Goal: Task Accomplishment & Management: Use online tool/utility

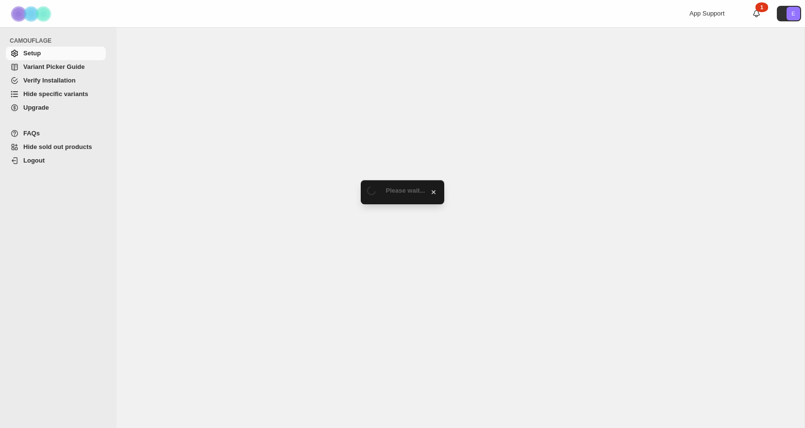
select select "******"
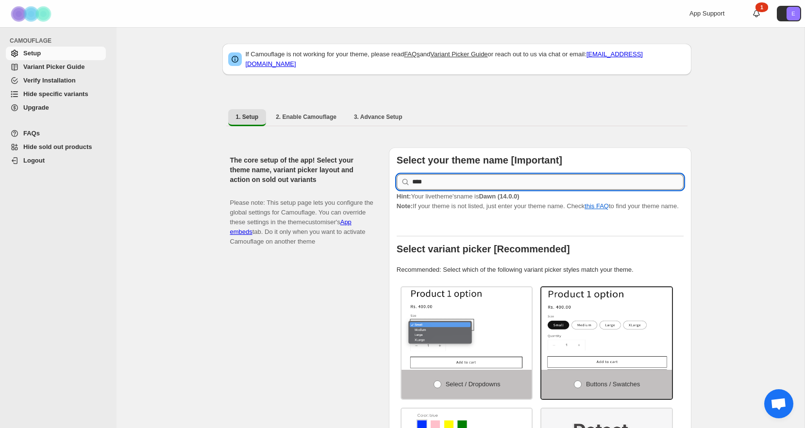
click at [447, 178] on input "****" at bounding box center [547, 182] width 271 height 16
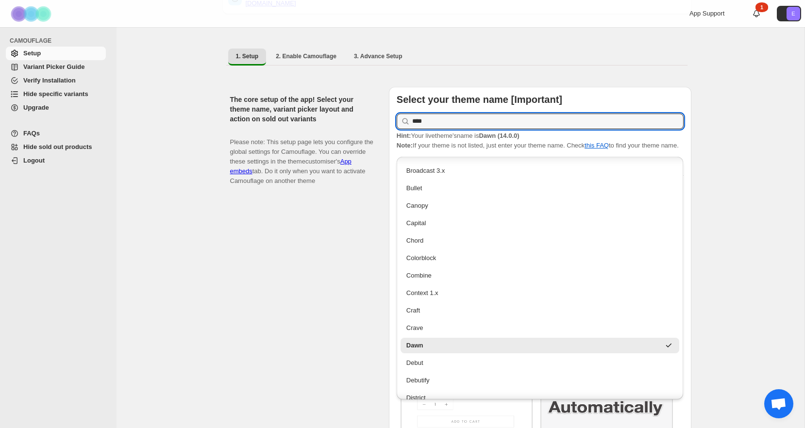
scroll to position [76, 0]
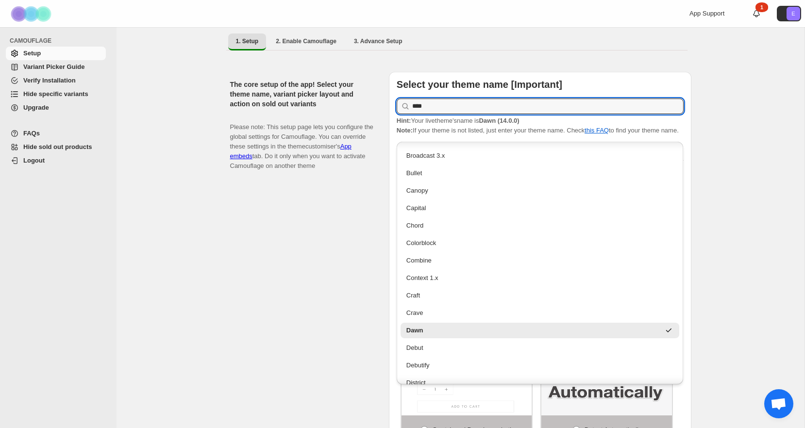
click at [331, 321] on div "The core setup of the app! Select your theme name, variant picker layout and ac…" at bounding box center [305, 273] width 151 height 403
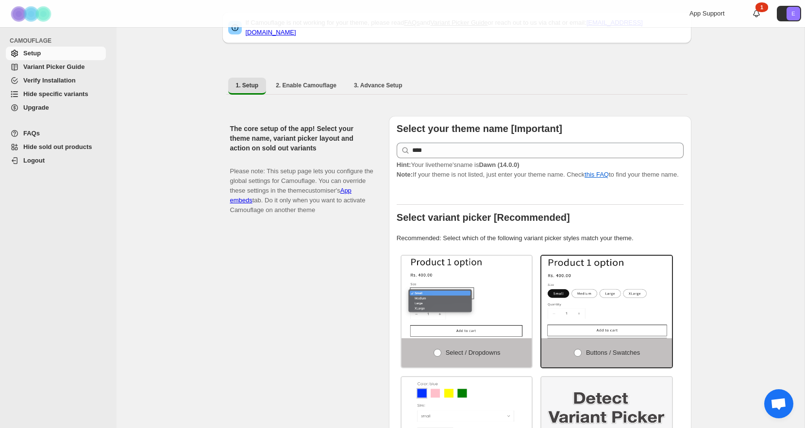
scroll to position [0, 0]
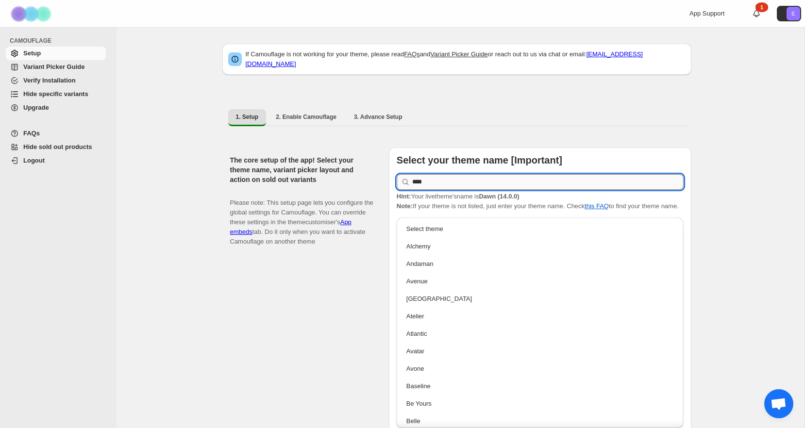
click at [482, 174] on input "****" at bounding box center [547, 182] width 271 height 16
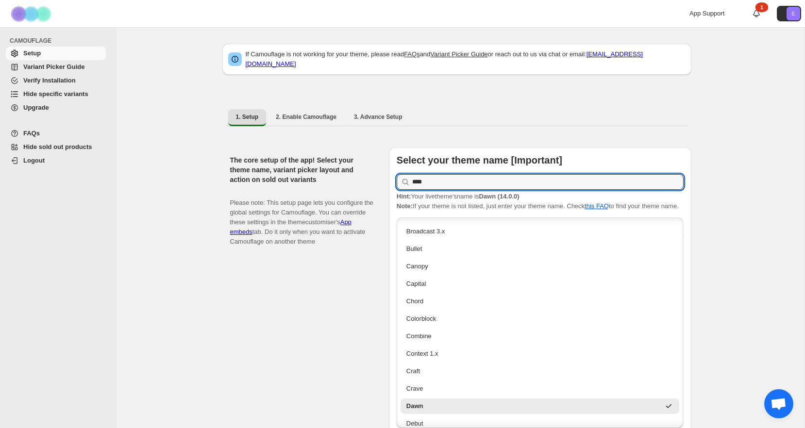
click at [322, 311] on div "The core setup of the app! Select your theme name, variant picker layout and ac…" at bounding box center [305, 349] width 151 height 403
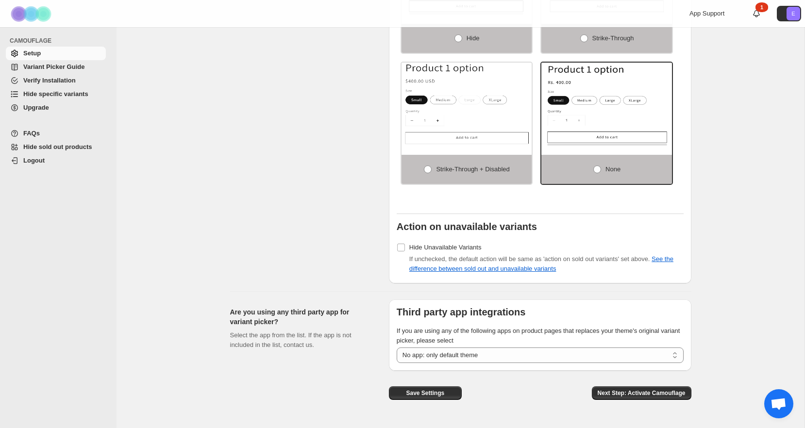
scroll to position [666, 0]
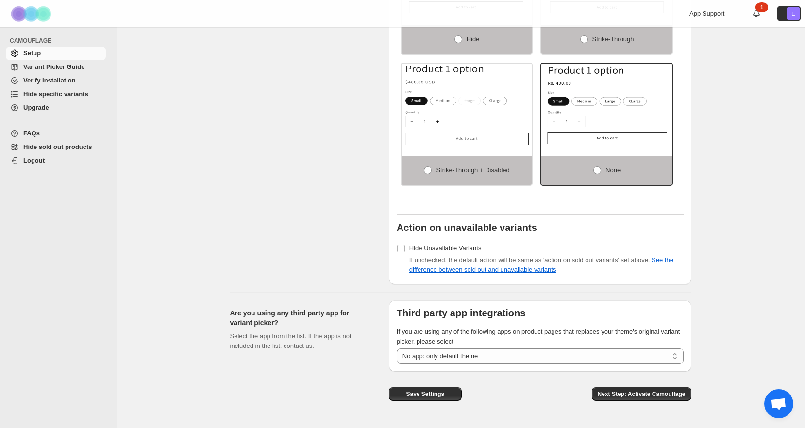
click at [62, 95] on span "Hide specific variants" at bounding box center [55, 93] width 65 height 7
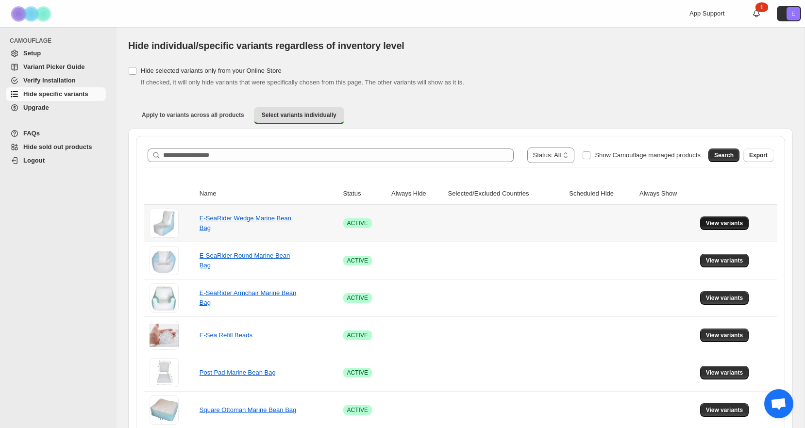
click at [738, 223] on span "View variants" at bounding box center [724, 223] width 37 height 8
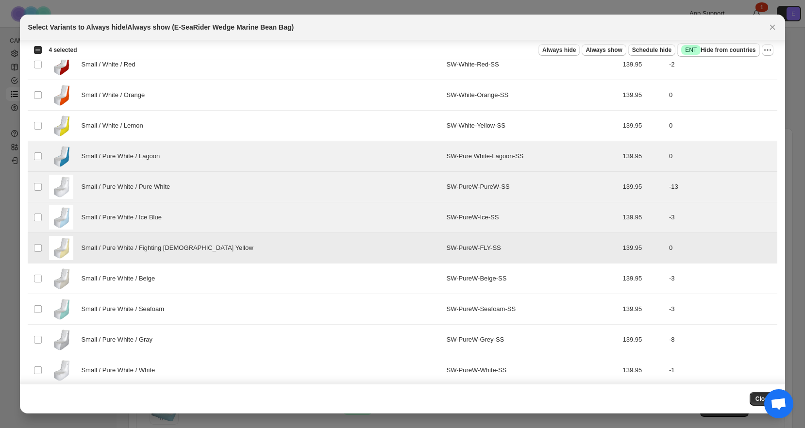
scroll to position [498, 0]
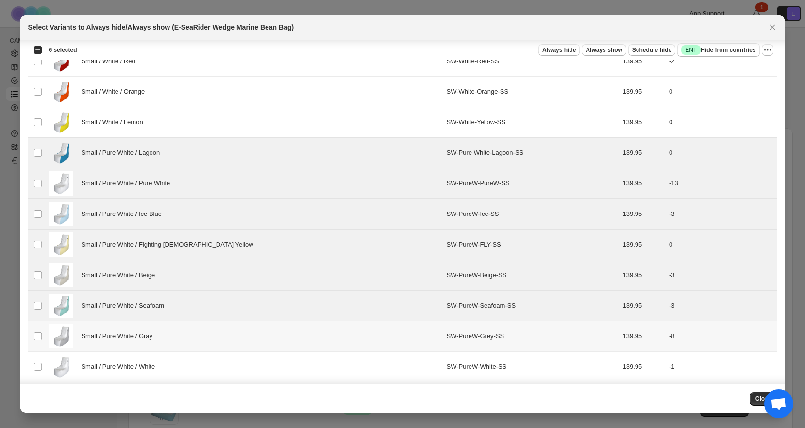
click at [37, 328] on td "Select product variant" at bounding box center [37, 336] width 18 height 31
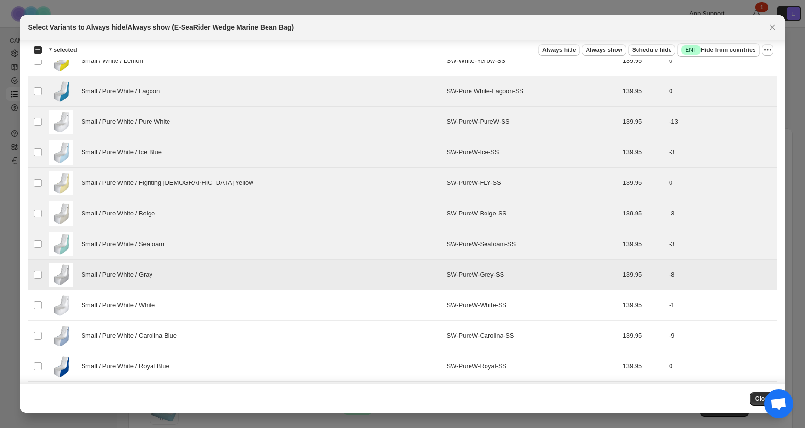
scroll to position [560, 0]
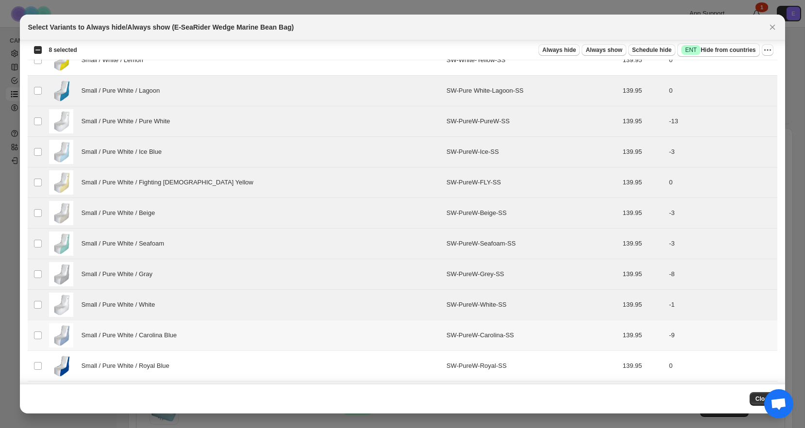
click at [38, 329] on td "Select product variant" at bounding box center [37, 335] width 18 height 31
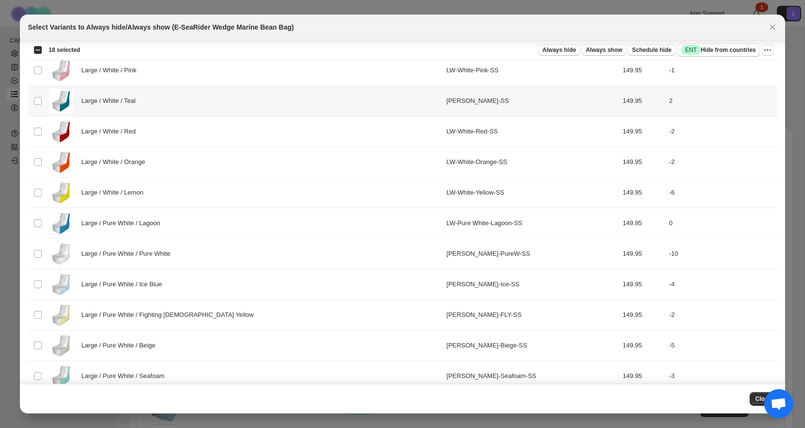
scroll to position [1537, 0]
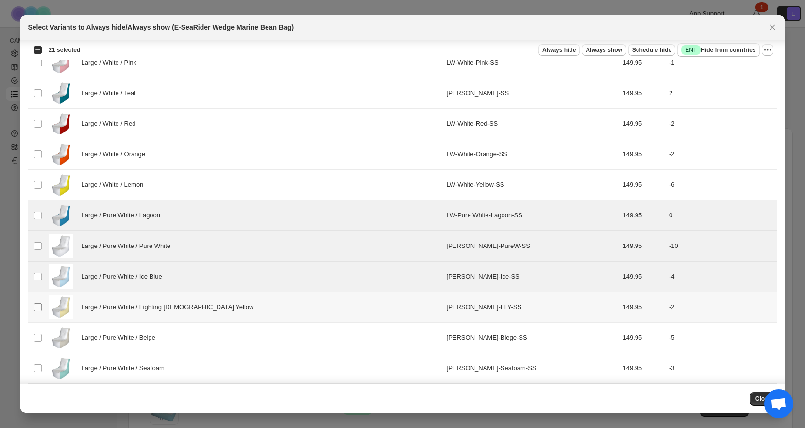
click at [38, 303] on span ":r5:" at bounding box center [37, 307] width 9 height 9
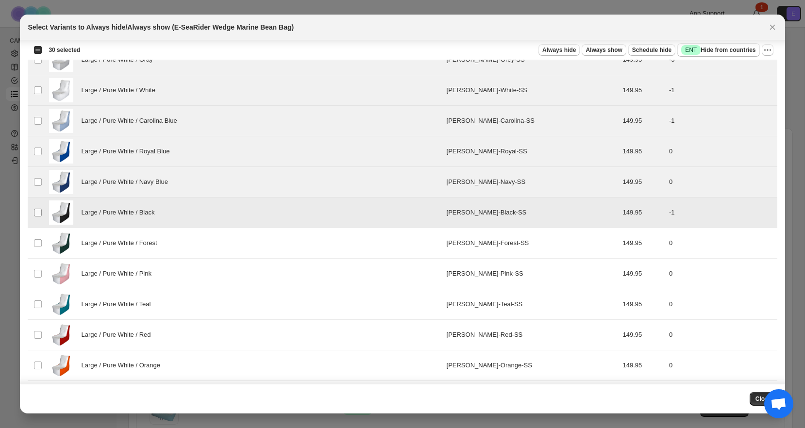
scroll to position [1882, 0]
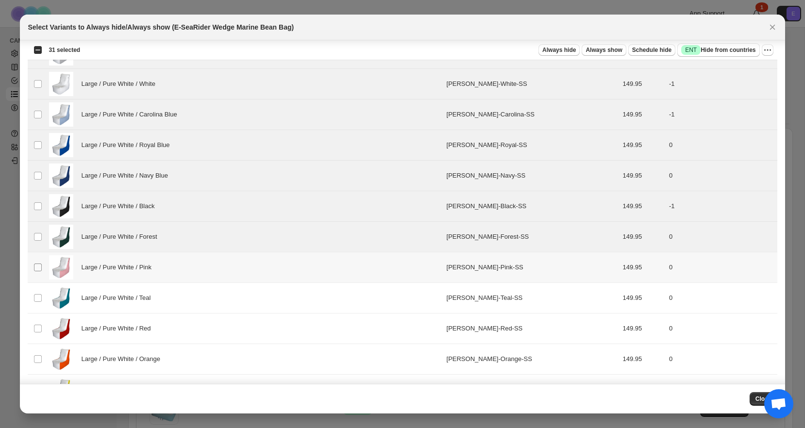
click at [38, 263] on span ":r5:" at bounding box center [37, 267] width 9 height 9
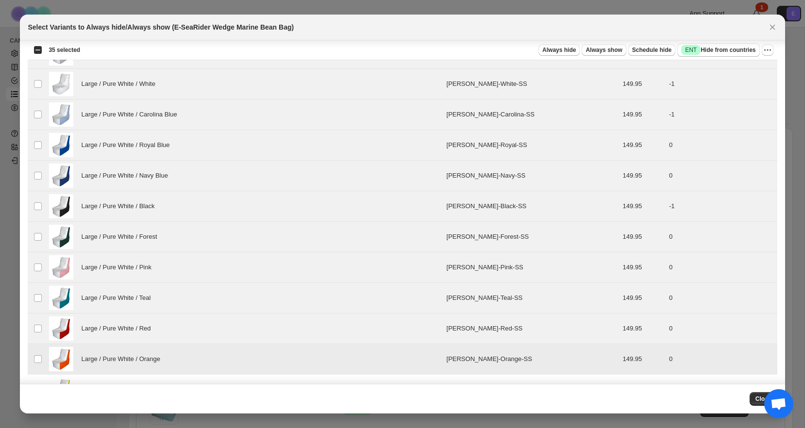
scroll to position [1911, 0]
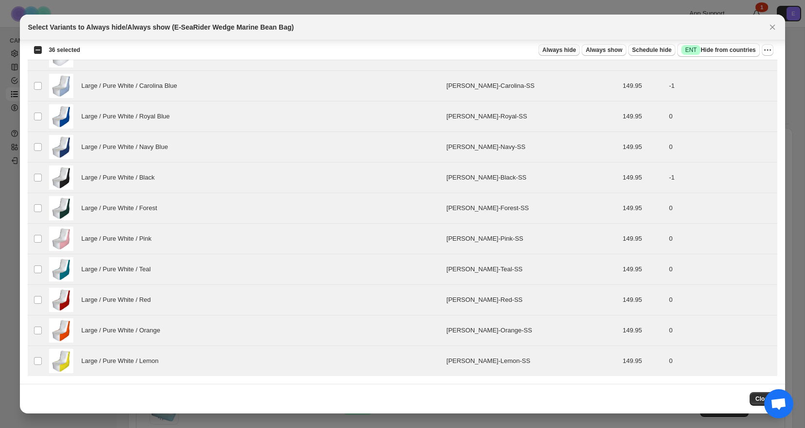
click at [563, 51] on span "Always hide" at bounding box center [558, 50] width 33 height 8
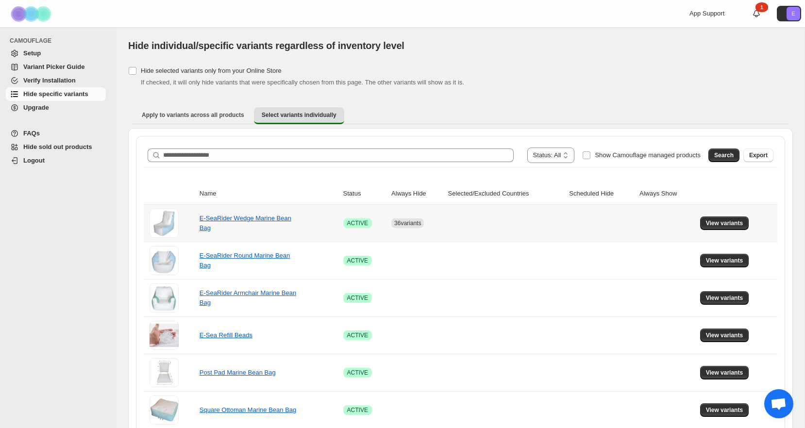
click at [399, 226] on span "36 variants" at bounding box center [407, 223] width 27 height 7
click at [735, 226] on span "View variants" at bounding box center [724, 223] width 37 height 8
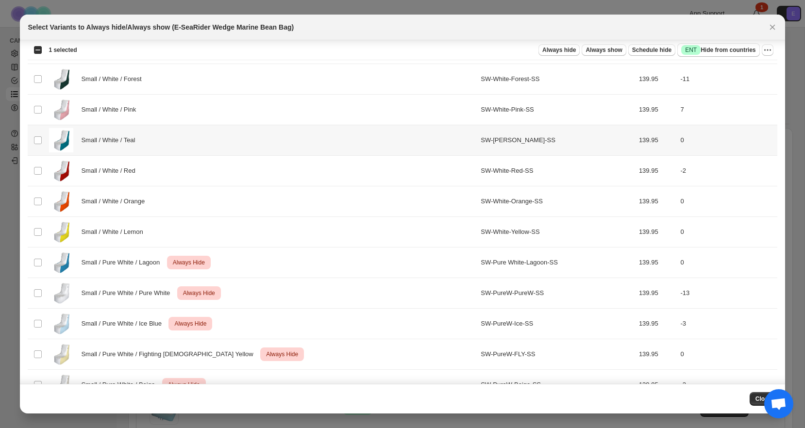
scroll to position [356, 0]
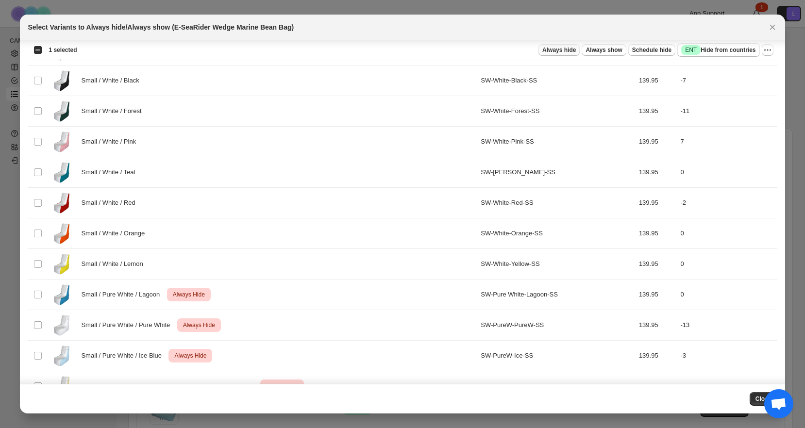
click at [559, 50] on span "Always hide" at bounding box center [558, 50] width 33 height 8
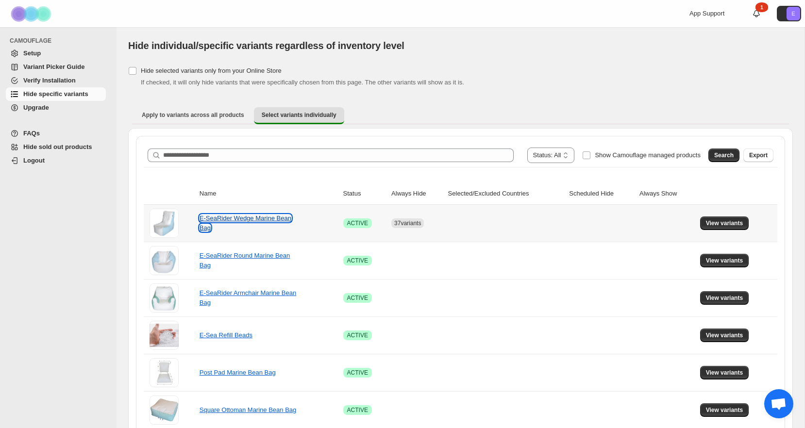
click at [229, 217] on link "E-SeaRider Wedge Marine Bean Bag" at bounding box center [246, 223] width 92 height 17
click at [739, 220] on span "View variants" at bounding box center [724, 223] width 37 height 8
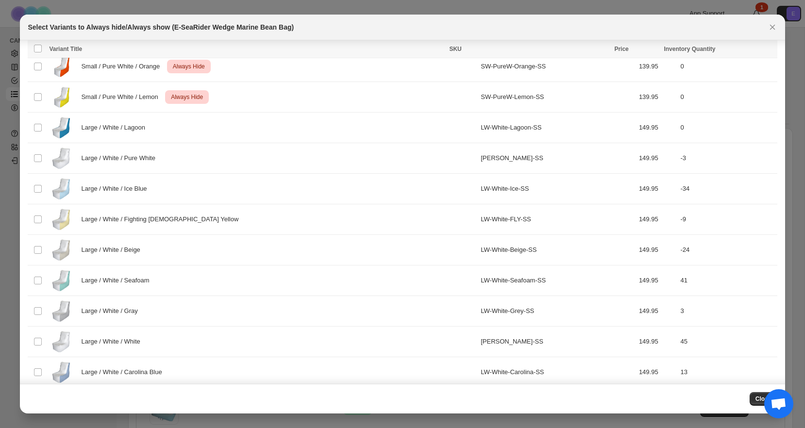
scroll to position [1079, 0]
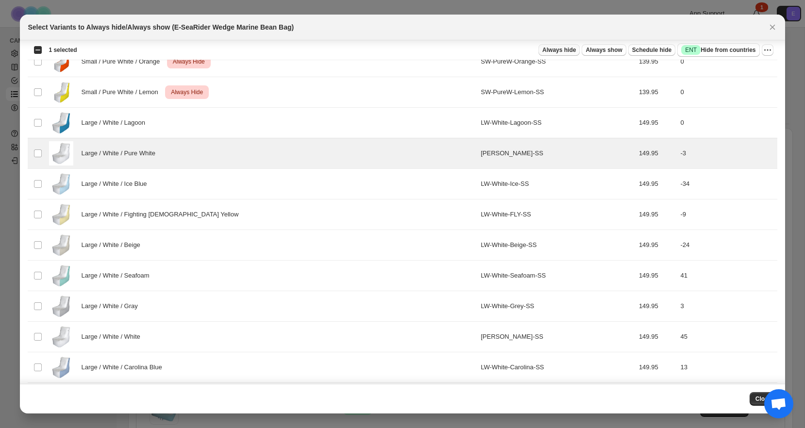
click at [563, 50] on span "Always hide" at bounding box center [558, 50] width 33 height 8
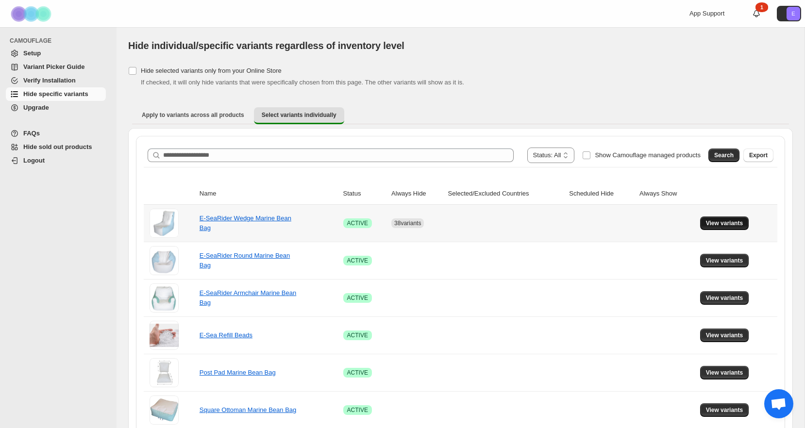
click at [723, 222] on span "View variants" at bounding box center [724, 223] width 37 height 8
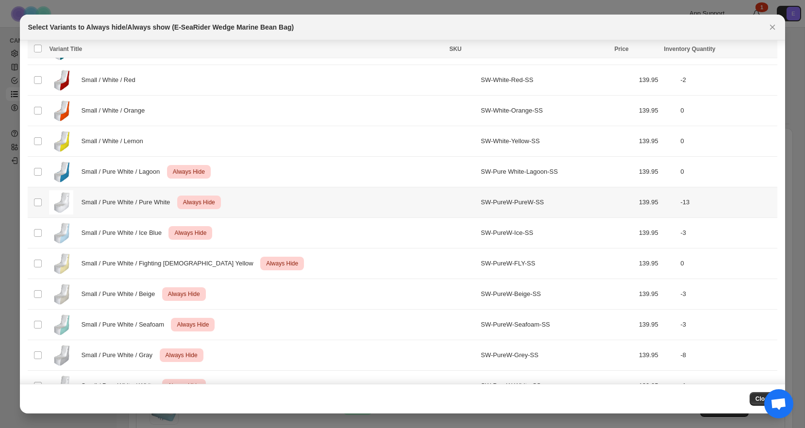
scroll to position [480, 0]
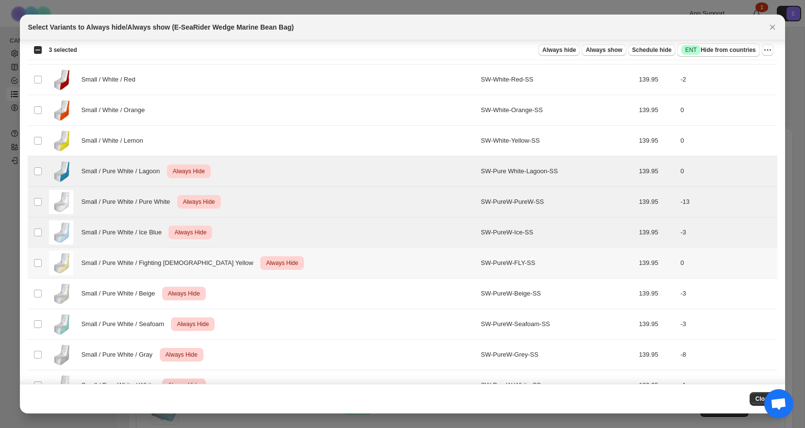
click at [39, 255] on td "Select product variant" at bounding box center [37, 263] width 18 height 31
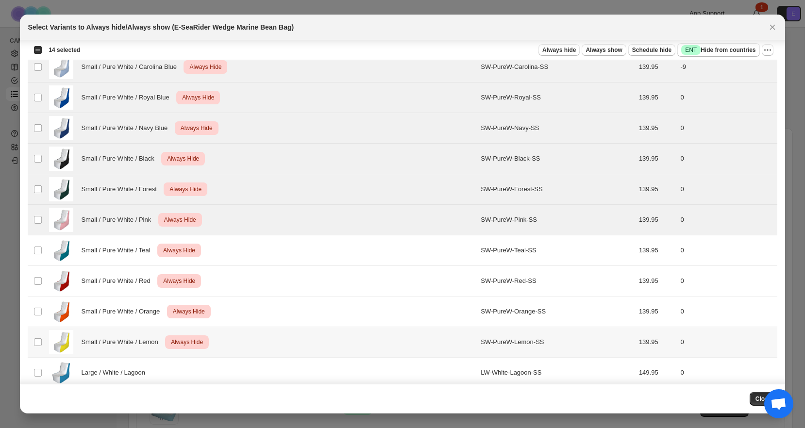
scroll to position [832, 0]
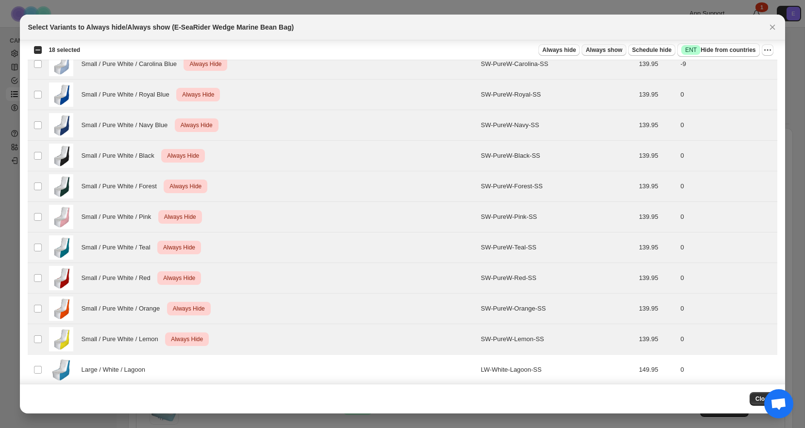
click at [595, 52] on span "Always show" at bounding box center [603, 50] width 36 height 8
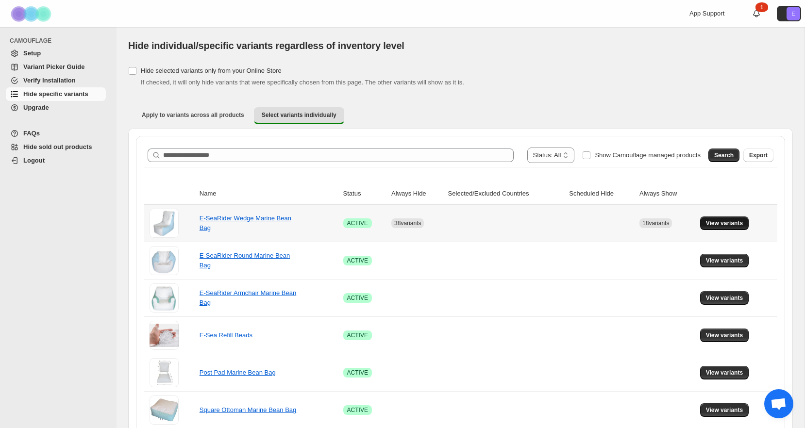
click at [736, 222] on span "View variants" at bounding box center [724, 223] width 37 height 8
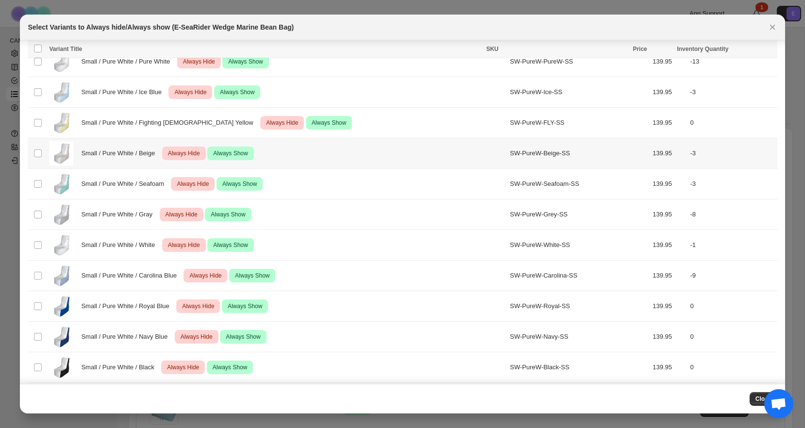
scroll to position [624, 0]
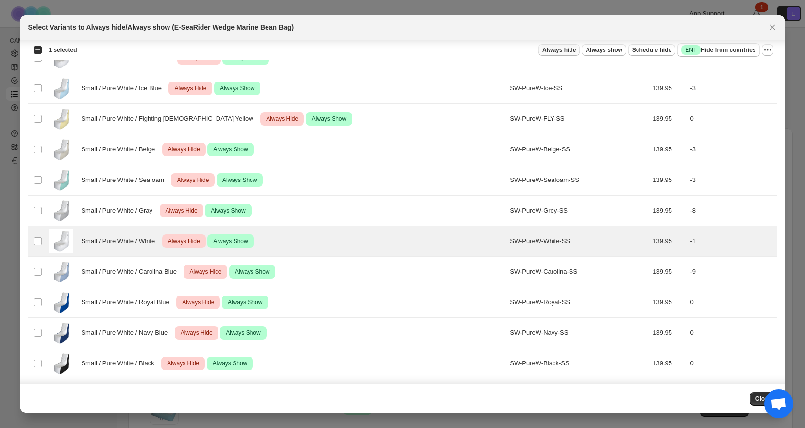
click at [564, 50] on span "Always hide" at bounding box center [558, 50] width 33 height 8
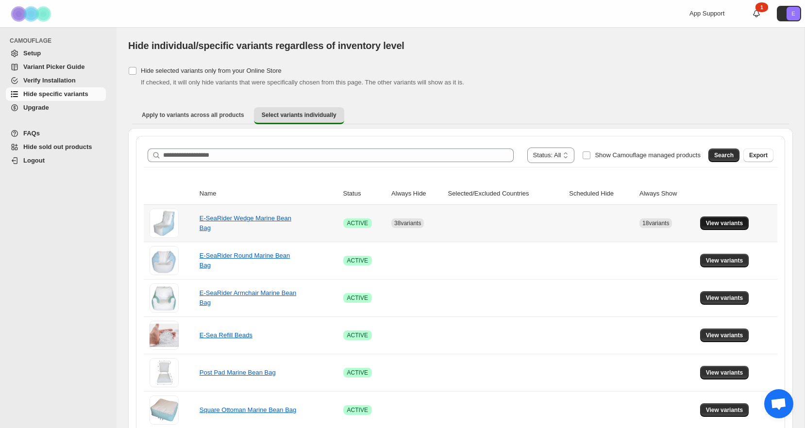
click at [720, 222] on span "View variants" at bounding box center [724, 223] width 37 height 8
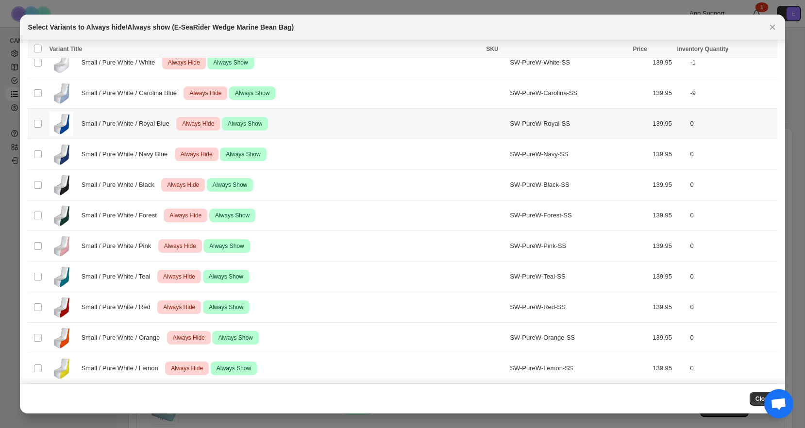
scroll to position [797, 0]
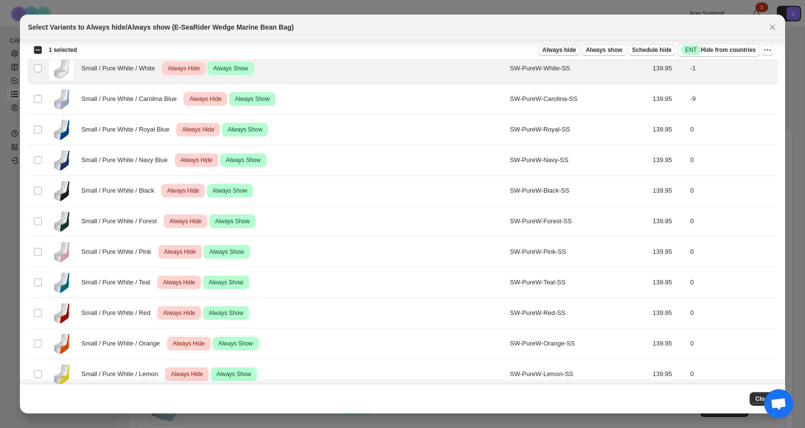
click at [554, 51] on span "Always hide" at bounding box center [558, 50] width 33 height 8
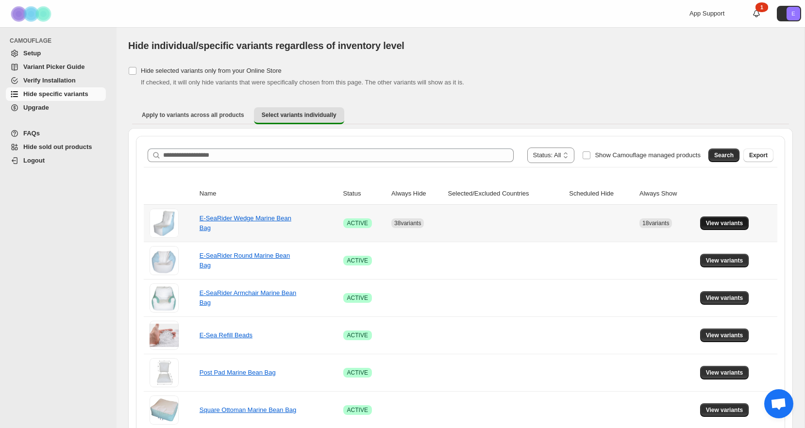
click at [740, 220] on span "View variants" at bounding box center [724, 223] width 37 height 8
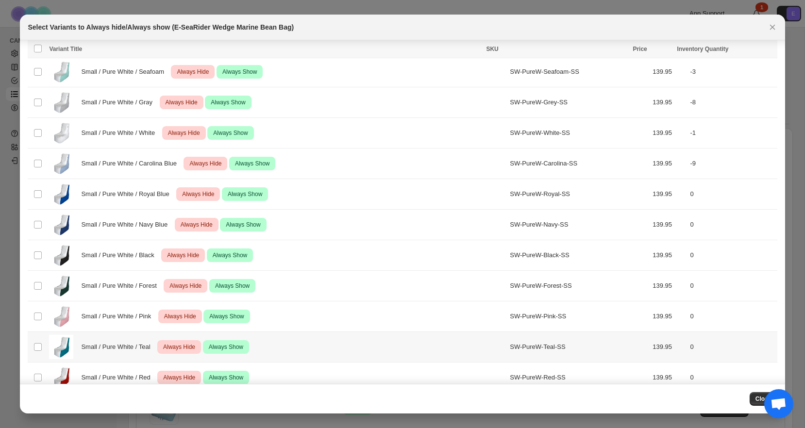
scroll to position [732, 0]
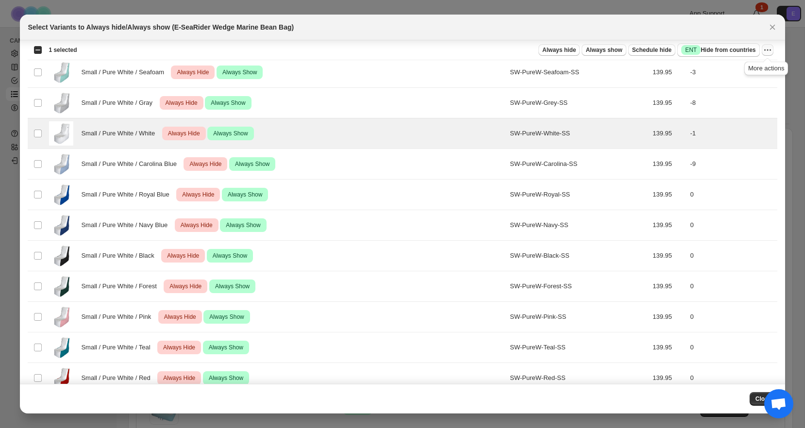
click at [769, 49] on icon "More actions" at bounding box center [768, 50] width 10 height 10
click at [727, 87] on span "Undo always show" at bounding box center [723, 85] width 52 height 7
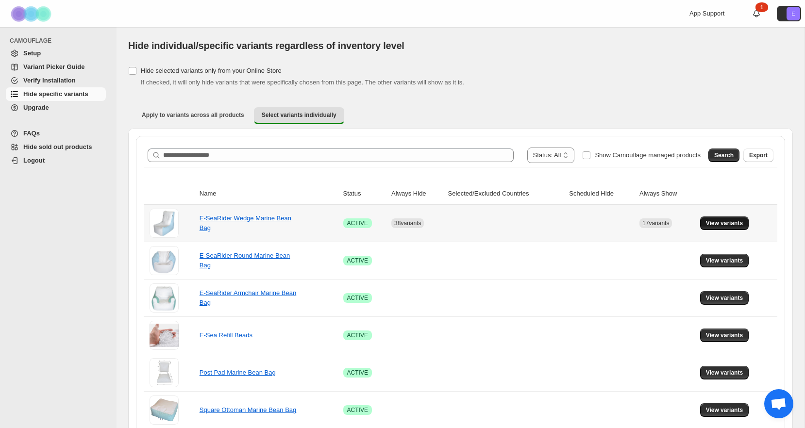
click at [741, 220] on span "View variants" at bounding box center [724, 223] width 37 height 8
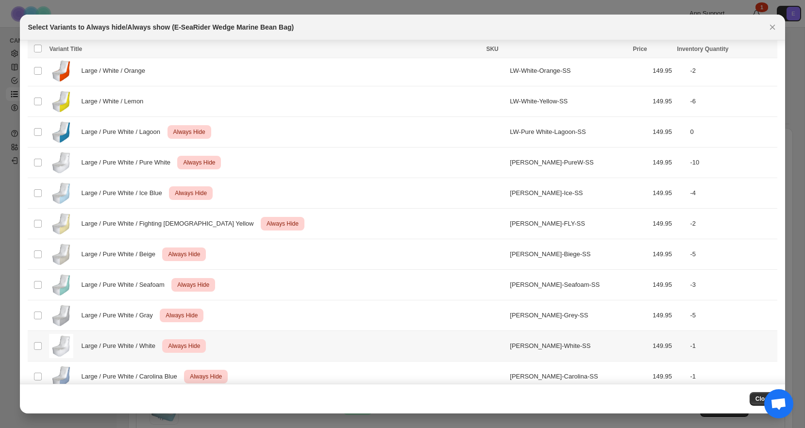
scroll to position [1619, 0]
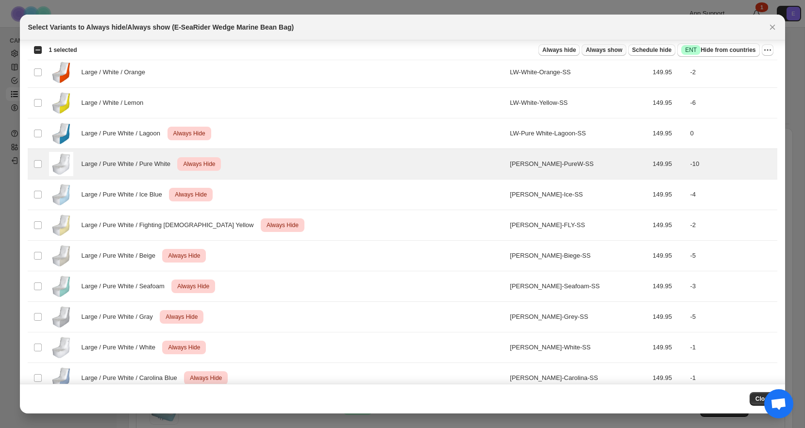
click at [600, 50] on span "Always show" at bounding box center [603, 50] width 36 height 8
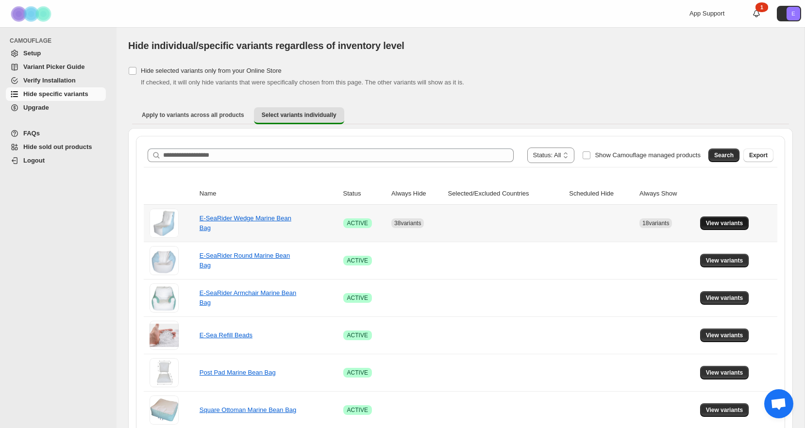
click at [738, 220] on span "View variants" at bounding box center [724, 223] width 37 height 8
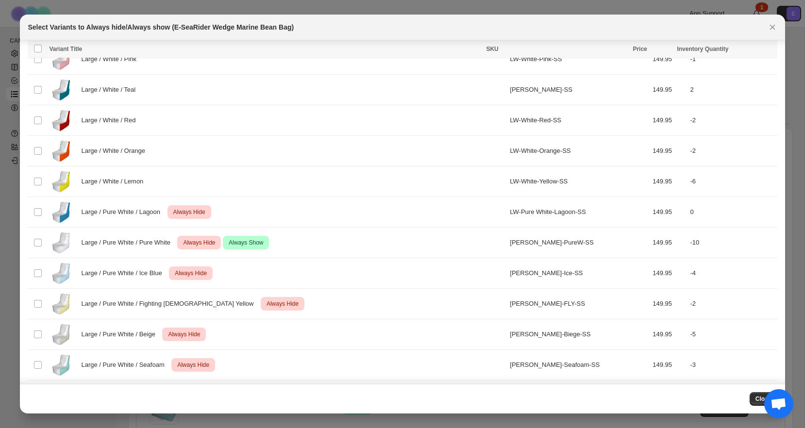
scroll to position [1670, 0]
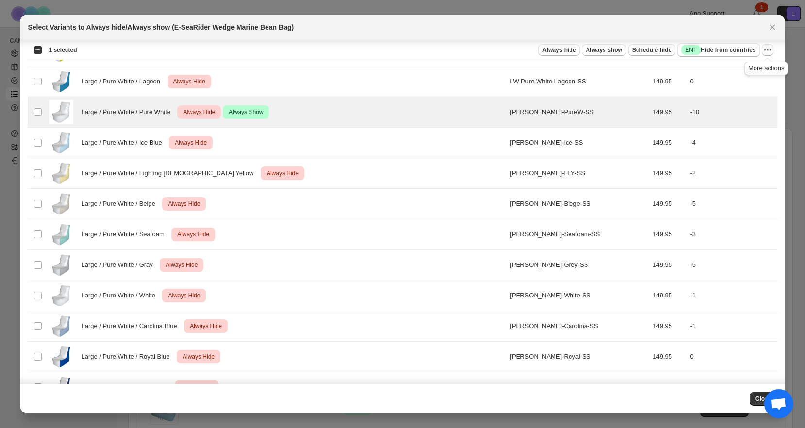
click at [770, 48] on icon "More actions" at bounding box center [768, 50] width 10 height 10
click at [728, 71] on span "Undo always hide" at bounding box center [722, 69] width 50 height 7
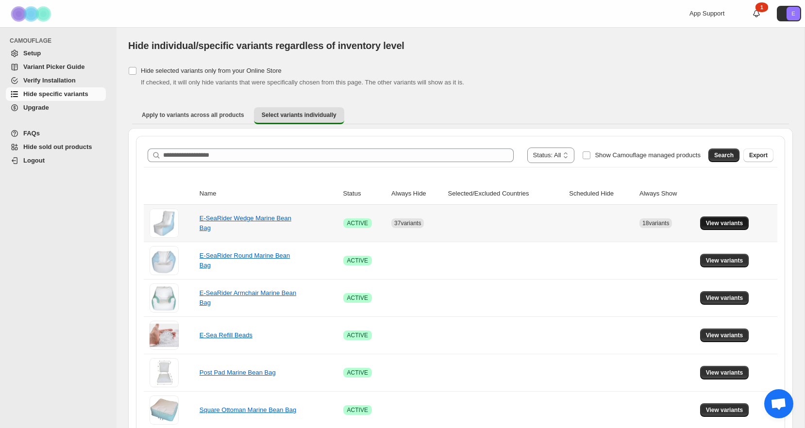
click at [718, 223] on span "View variants" at bounding box center [724, 223] width 37 height 8
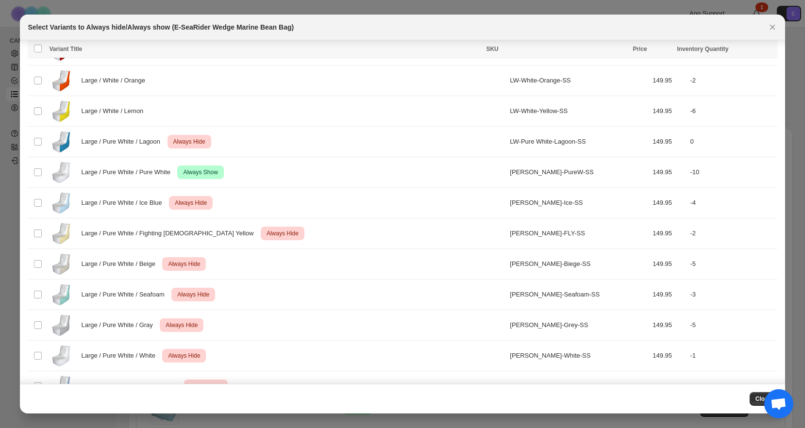
scroll to position [1611, 0]
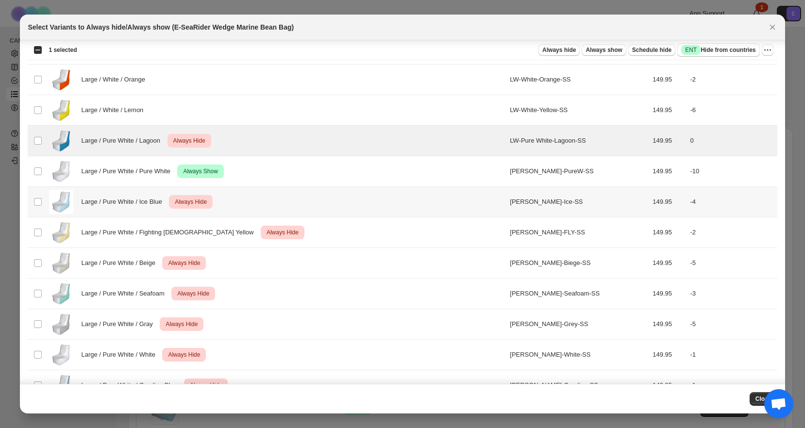
click at [66, 200] on img ":rp6:" at bounding box center [61, 202] width 24 height 24
click at [70, 236] on img ":rp6:" at bounding box center [61, 232] width 24 height 24
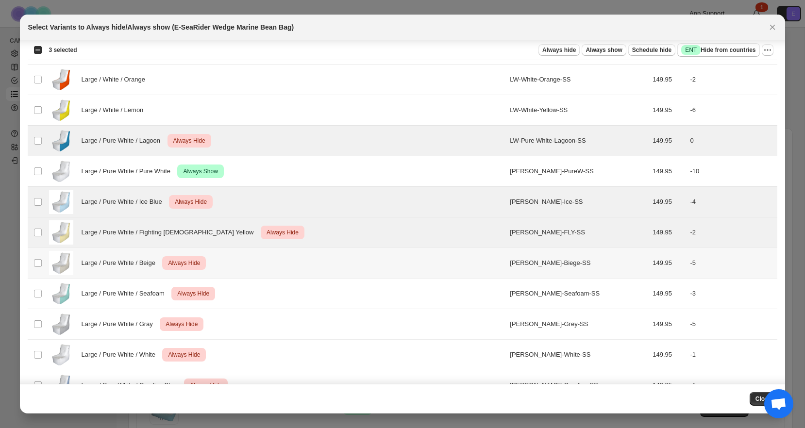
click at [72, 260] on img ":rp6:" at bounding box center [61, 263] width 24 height 24
click at [81, 296] on span "Large / Pure White / Seafoam" at bounding box center [125, 294] width 88 height 10
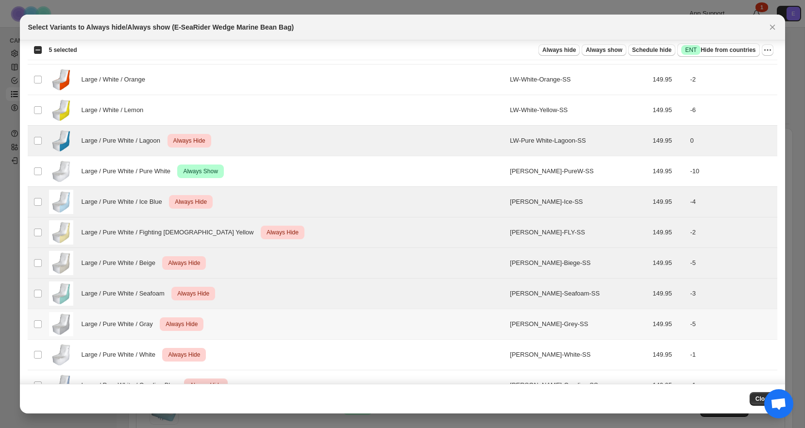
click at [88, 329] on span "Large / Pure White / Gray" at bounding box center [119, 324] width 77 height 10
click at [91, 354] on span "Large / Pure White / White" at bounding box center [120, 355] width 79 height 10
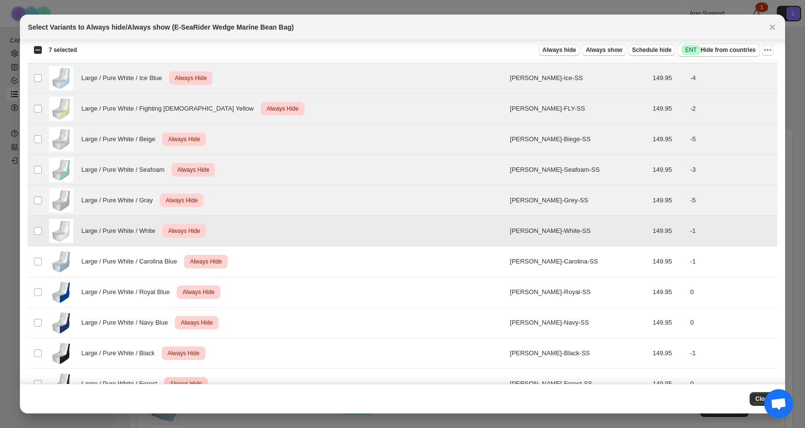
scroll to position [1746, 0]
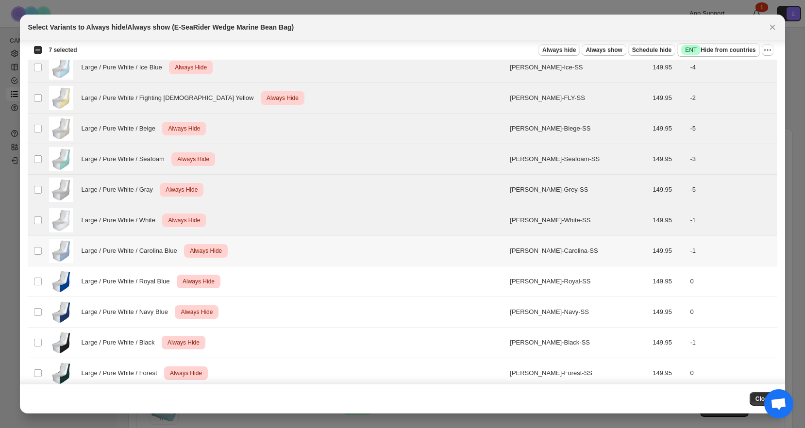
click at [94, 244] on div "Large / Pure White / Carolina Blue Critical Always Hide" at bounding box center [276, 251] width 455 height 24
click at [97, 273] on div "Large / Pure White / Royal Blue Critical Always Hide" at bounding box center [276, 281] width 455 height 24
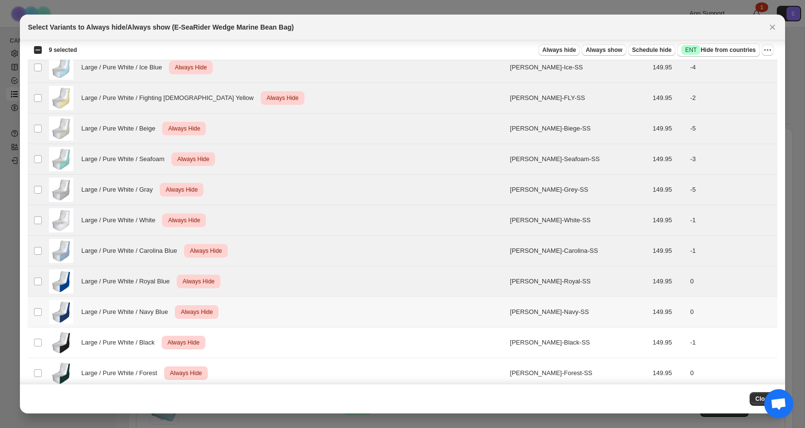
click at [105, 311] on span "Large / Pure White / Navy Blue" at bounding box center [127, 312] width 92 height 10
click at [111, 344] on span "Large / Pure White / Black" at bounding box center [120, 343] width 79 height 10
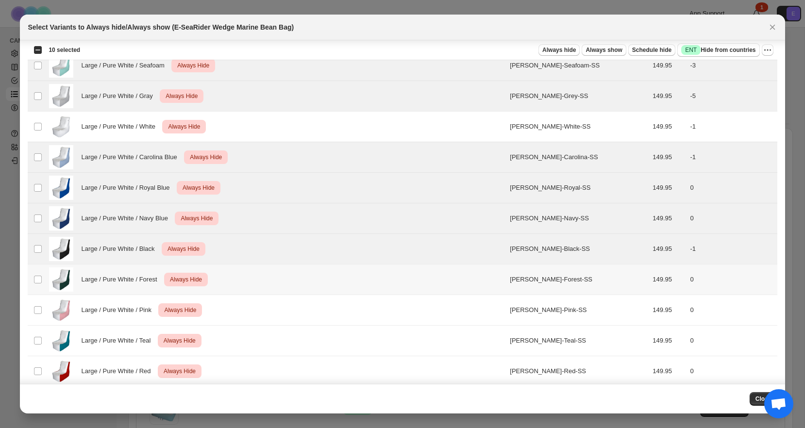
scroll to position [1843, 0]
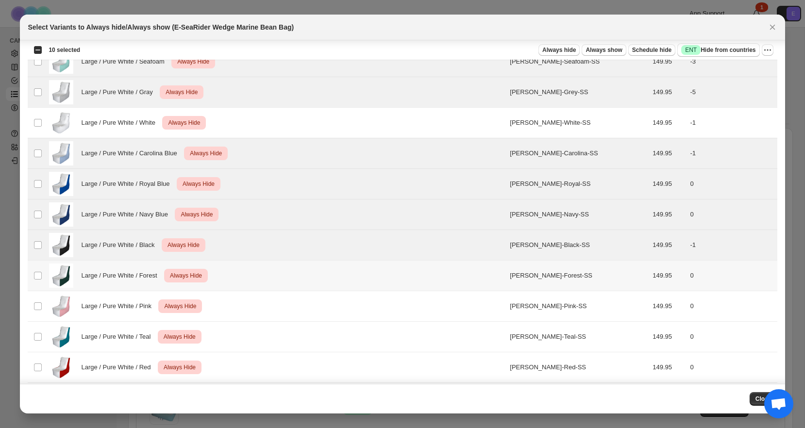
click at [117, 272] on span "Large / Pure White / Forest" at bounding box center [121, 276] width 81 height 10
click at [121, 303] on span "Large / Pure White / Pink" at bounding box center [118, 306] width 75 height 10
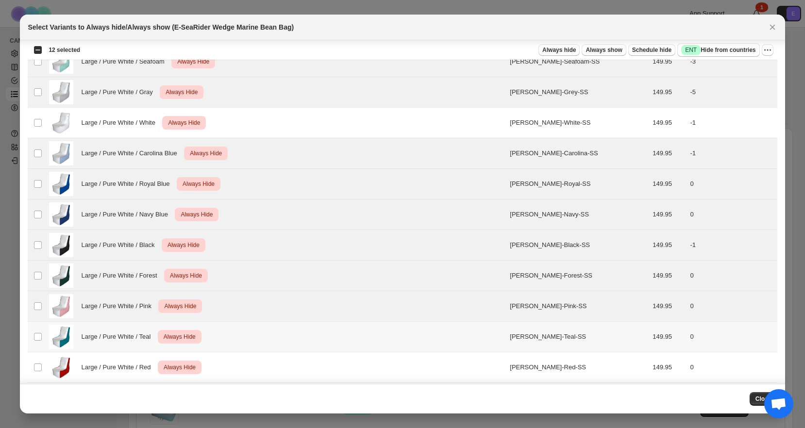
click at [122, 339] on span "Large / Pure White / Teal" at bounding box center [118, 337] width 75 height 10
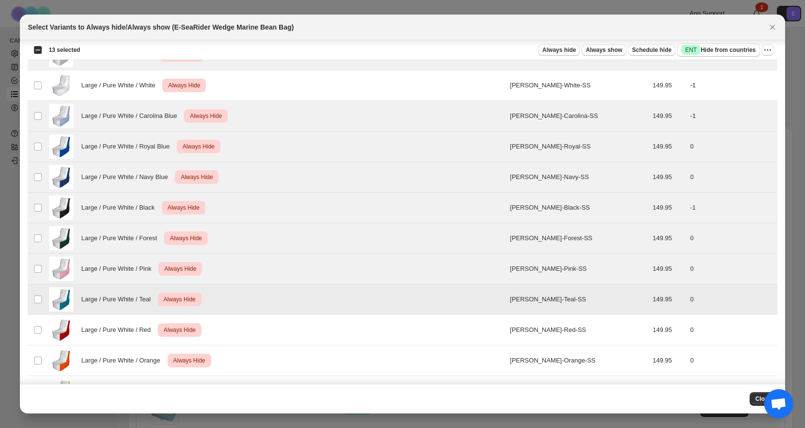
scroll to position [1903, 0]
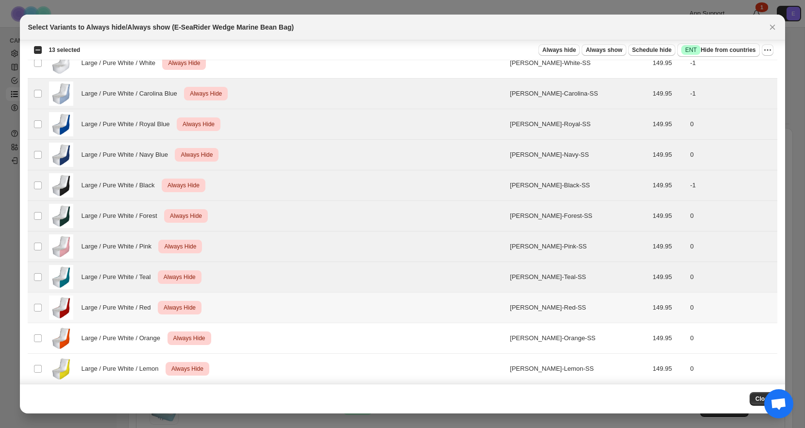
click at [122, 306] on span "Large / Pure White / Red" at bounding box center [118, 308] width 75 height 10
click at [124, 336] on span "Large / Pure White / Orange" at bounding box center [123, 339] width 84 height 10
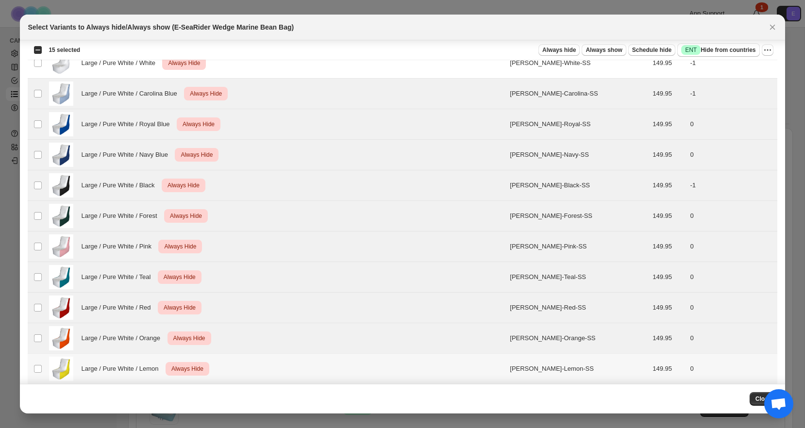
click at [121, 370] on span "Large / Pure White / Lemon" at bounding box center [122, 369] width 83 height 10
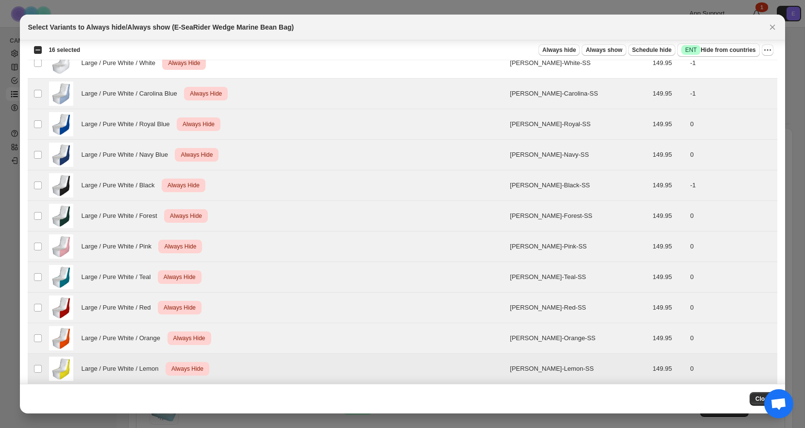
scroll to position [1911, 0]
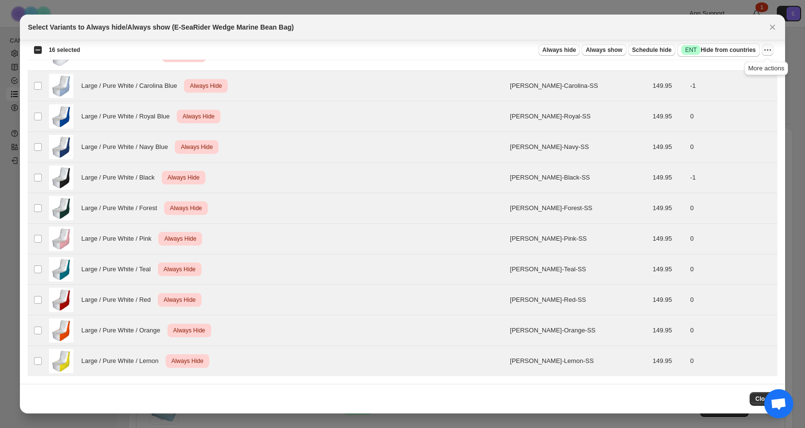
click at [767, 52] on icon "More actions" at bounding box center [768, 50] width 10 height 10
click at [754, 68] on span "Undo always hide" at bounding box center [732, 70] width 70 height 10
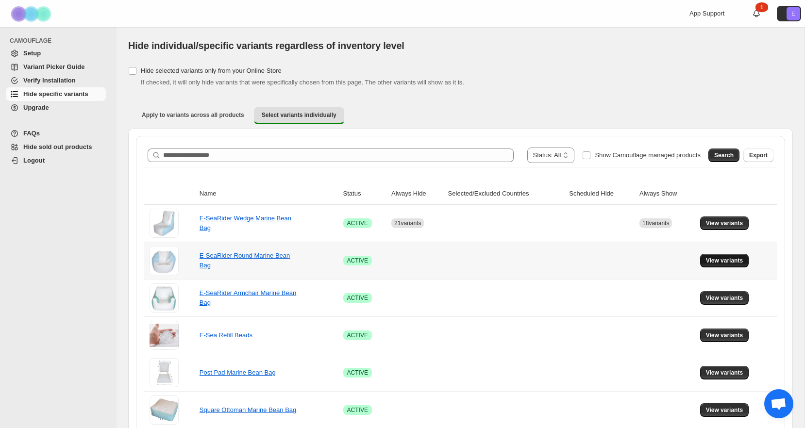
click at [721, 260] on span "View variants" at bounding box center [724, 261] width 37 height 8
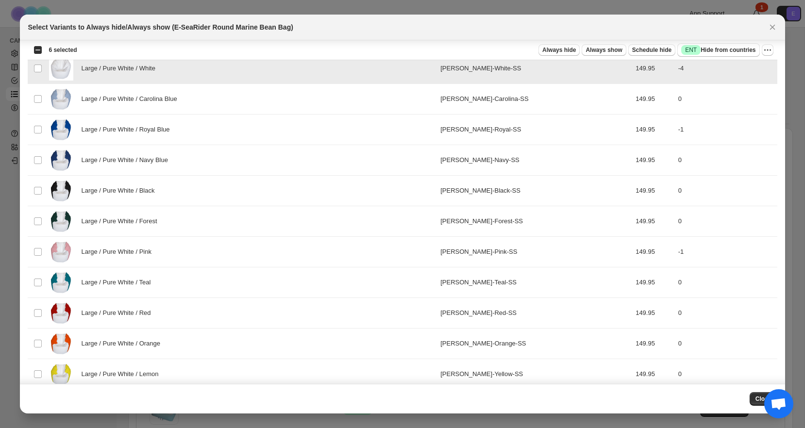
scroll to position [2970, 0]
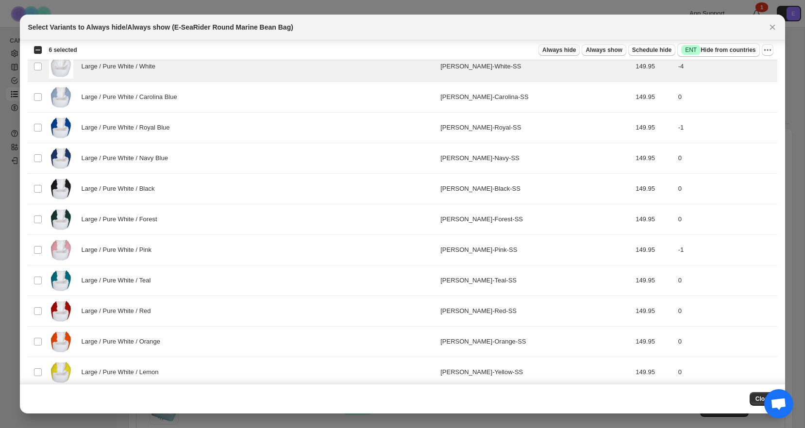
click at [560, 50] on span "Always hide" at bounding box center [558, 50] width 33 height 8
